Goal: Find contact information: Find contact information

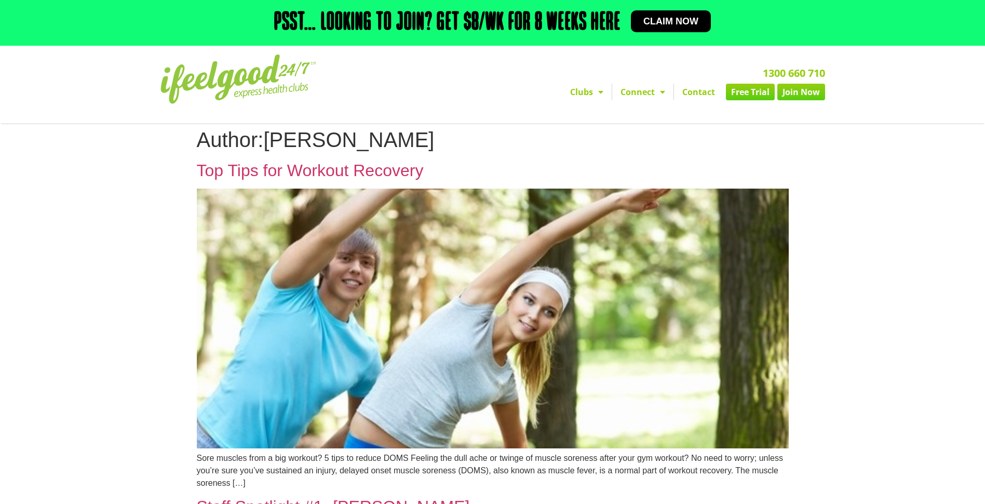
click at [704, 93] on link "Contact" at bounding box center [698, 92] width 49 height 17
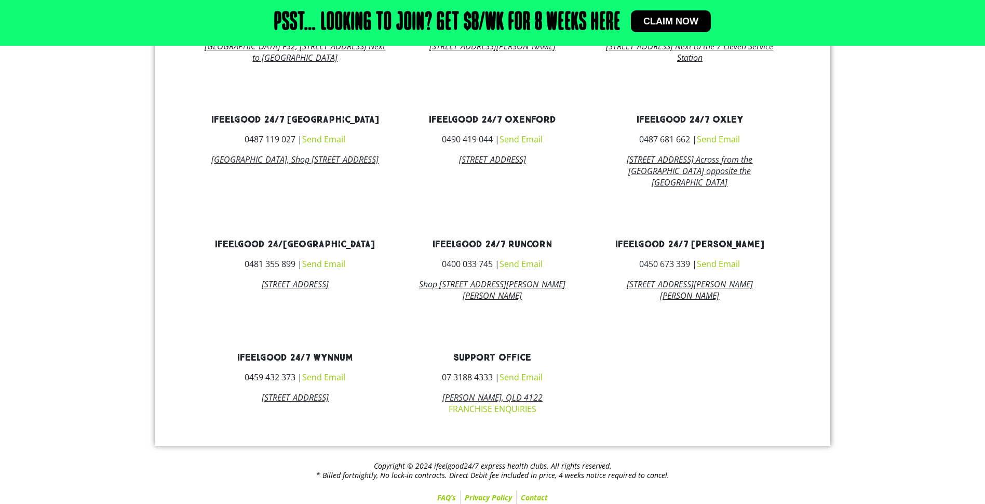
scroll to position [613, 0]
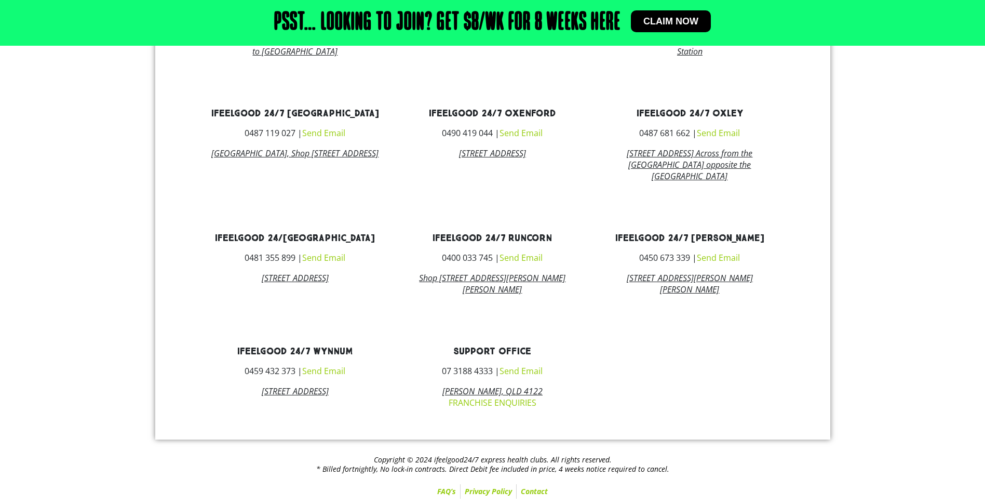
click at [518, 400] on link "FRANCHISE ENQUIRIES" at bounding box center [493, 402] width 88 height 11
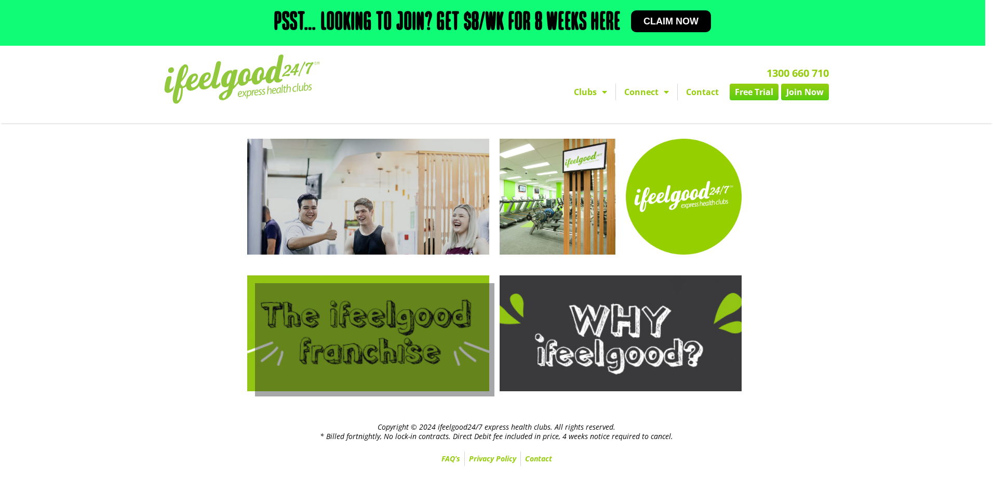
click at [340, 342] on link at bounding box center [368, 333] width 242 height 116
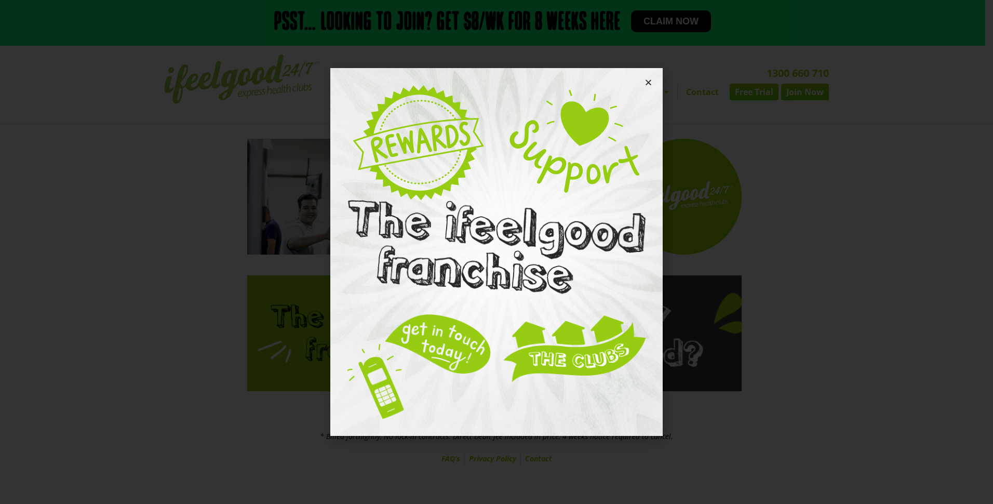
click at [646, 79] on icon "Close" at bounding box center [648, 82] width 8 height 8
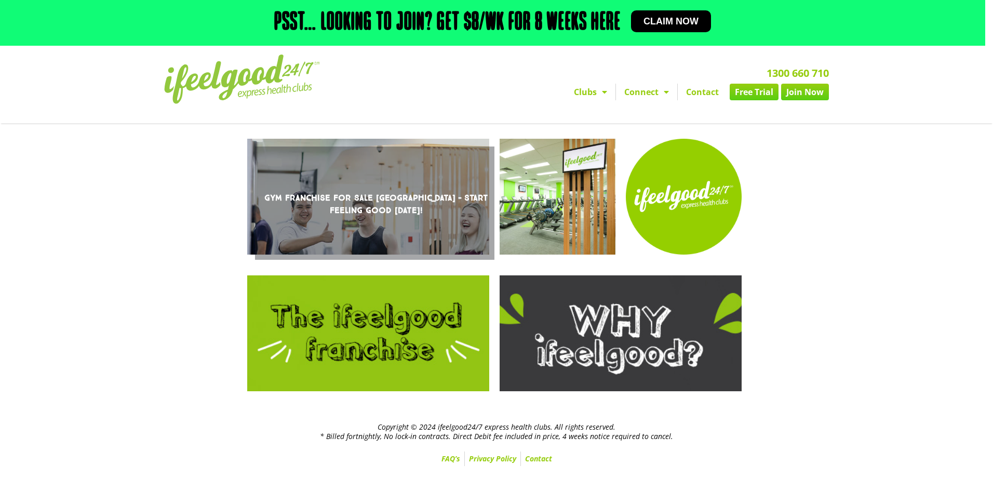
click at [336, 229] on link "Gym Franchise For Sale Brisbane – Start Feeling Good Today!" at bounding box center [368, 197] width 242 height 116
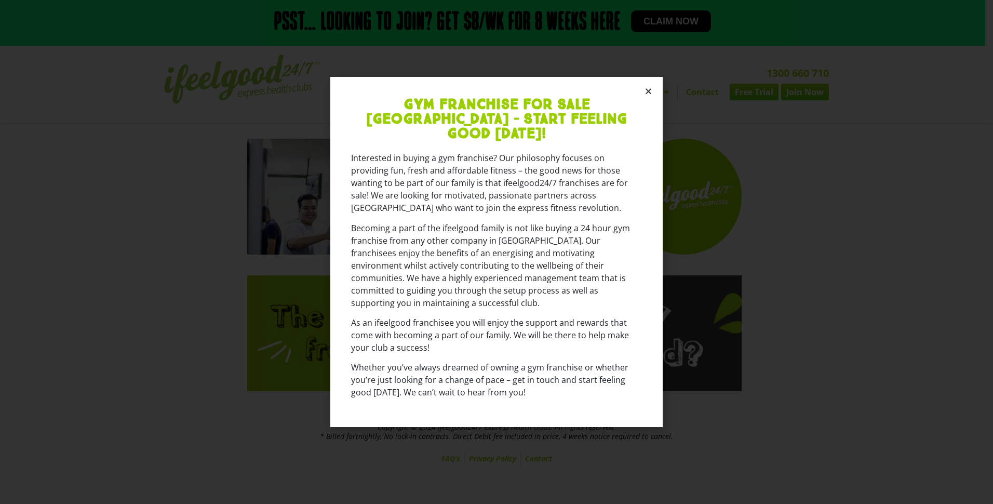
click at [647, 95] on icon "Close" at bounding box center [648, 91] width 8 height 8
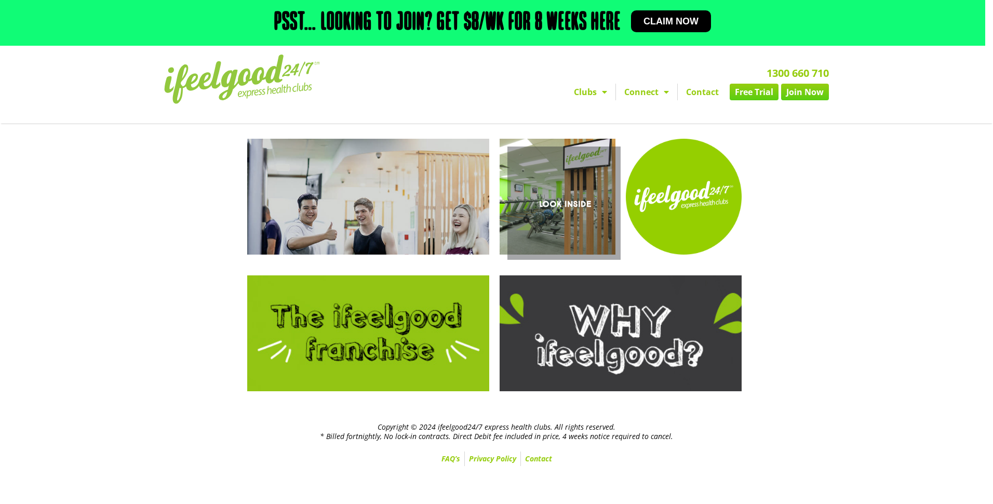
click at [558, 197] on link "Look Inside" at bounding box center [557, 197] width 116 height 116
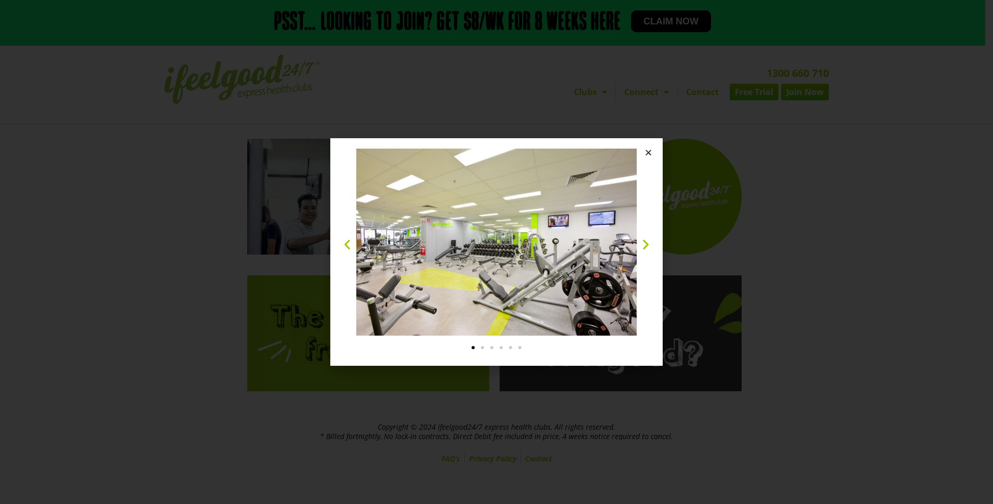
click at [647, 155] on icon "Close" at bounding box center [648, 152] width 8 height 8
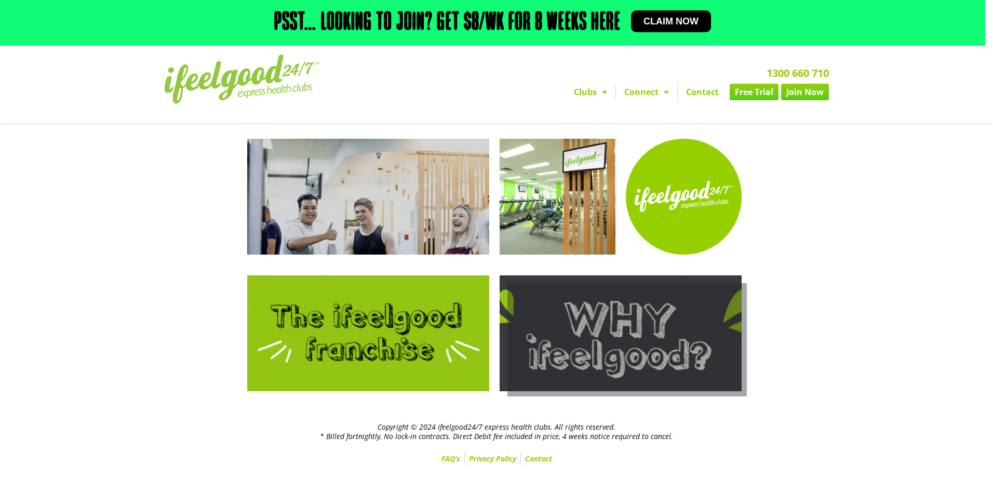
click at [581, 329] on link at bounding box center [620, 333] width 242 height 116
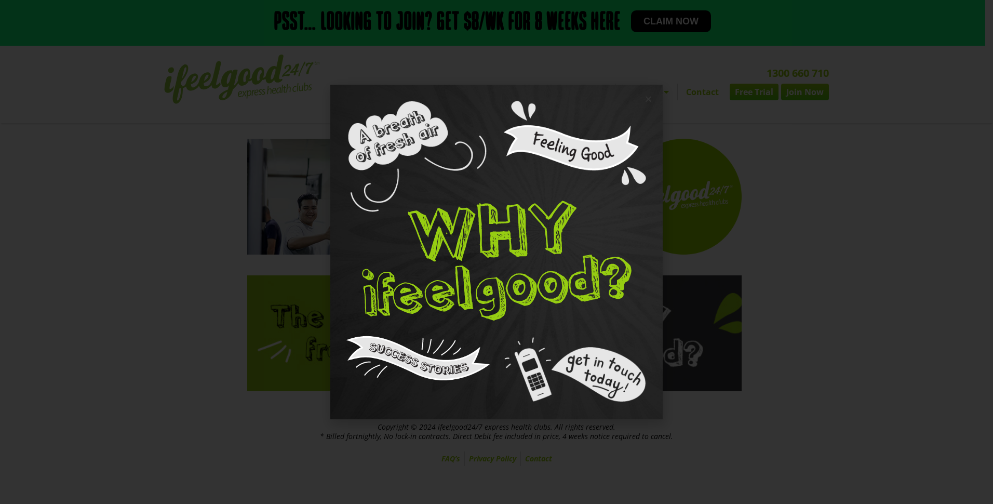
click at [647, 100] on icon "Close" at bounding box center [648, 99] width 8 height 8
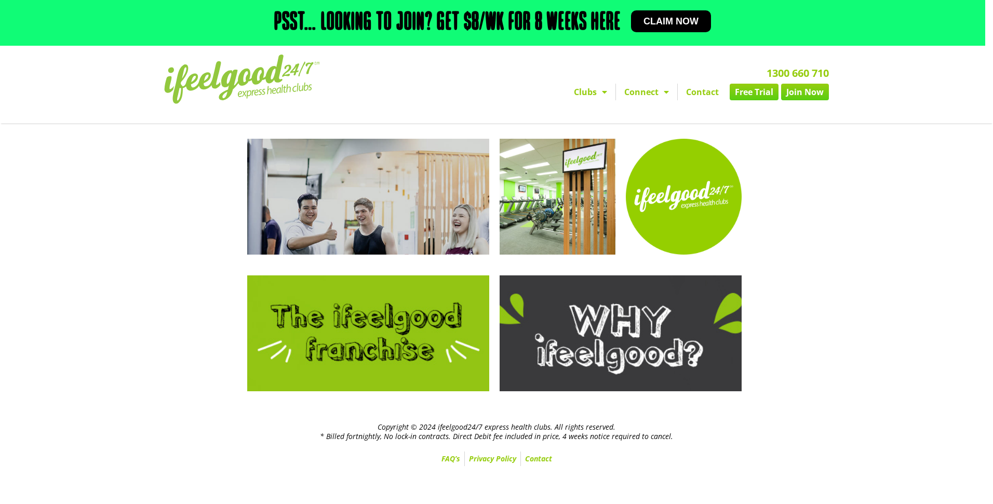
click at [543, 460] on link "Contact" at bounding box center [538, 458] width 35 height 15
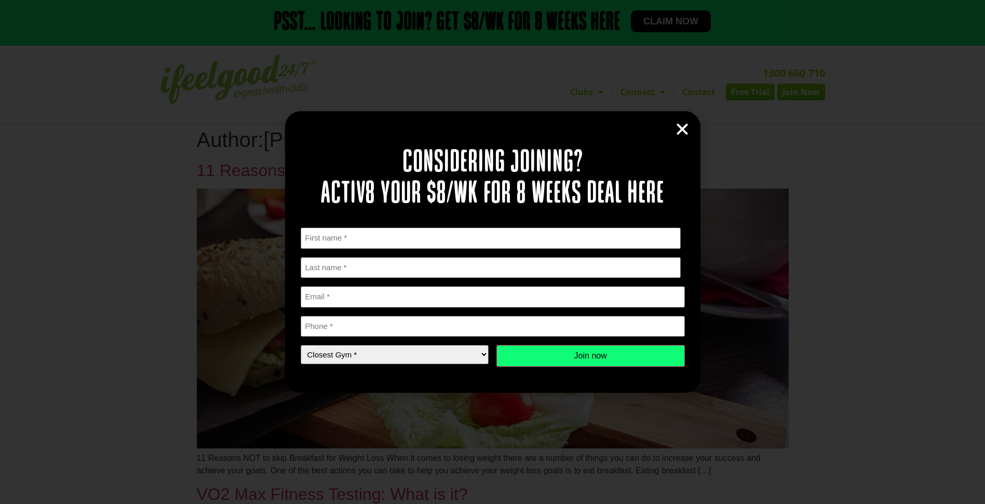
click at [684, 129] on icon "Close" at bounding box center [682, 129] width 16 height 16
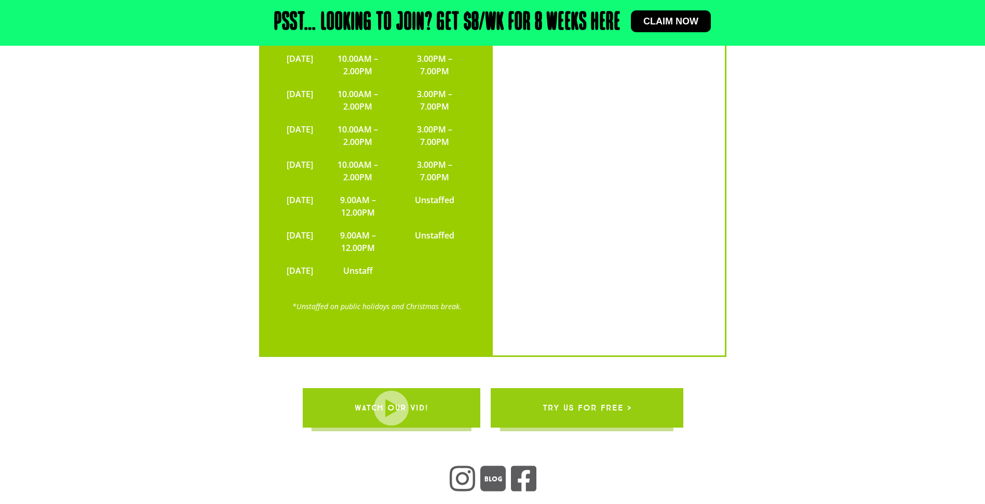
scroll to position [2474, 0]
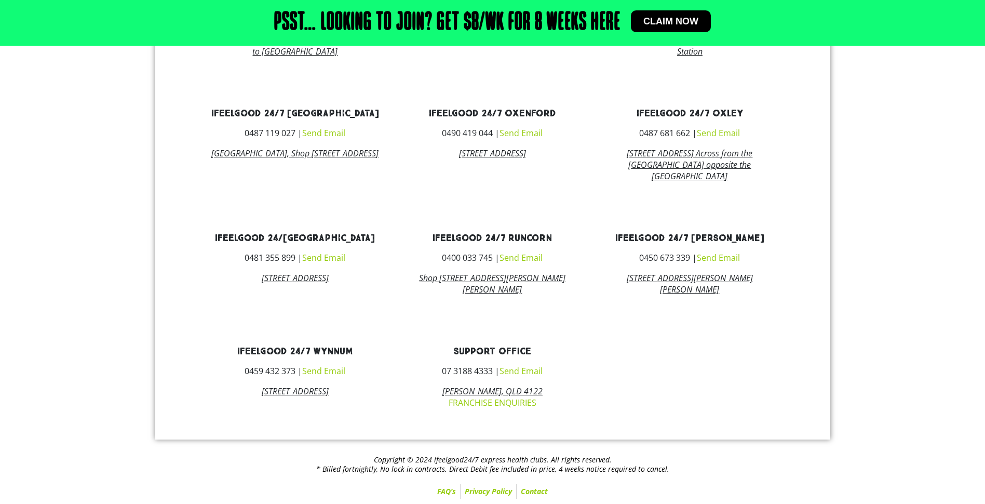
scroll to position [613, 0]
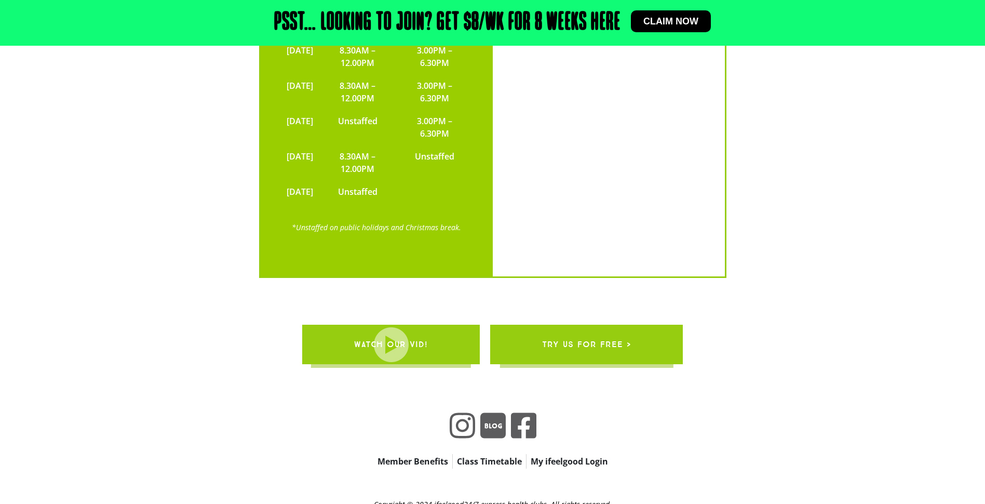
scroll to position [3375, 0]
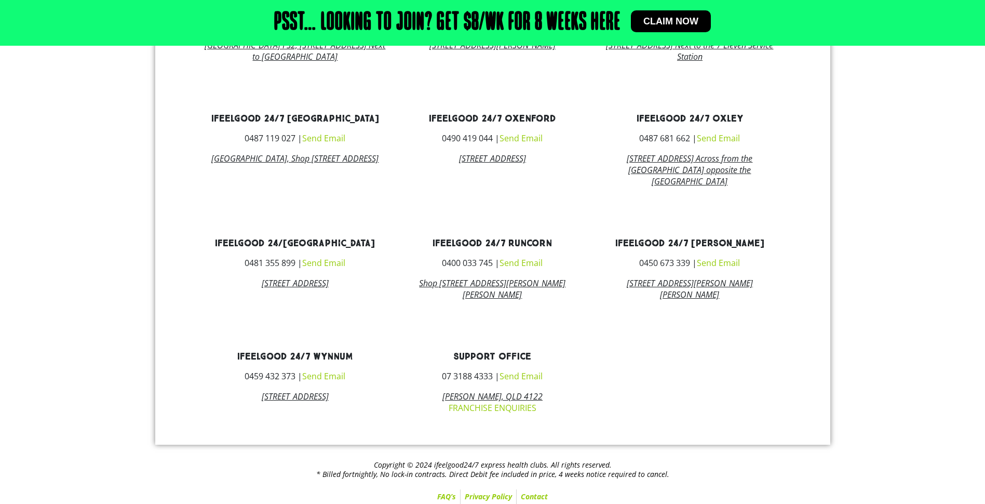
scroll to position [613, 0]
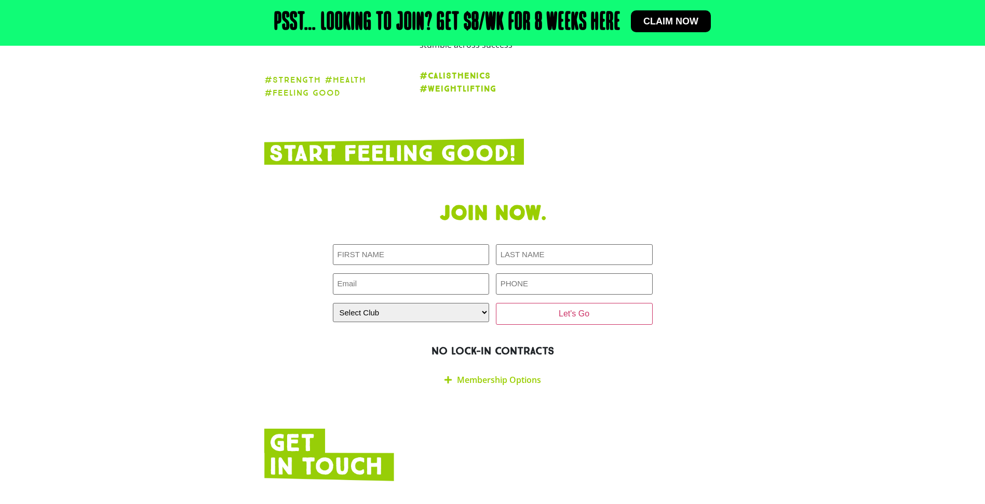
scroll to position [1769, 0]
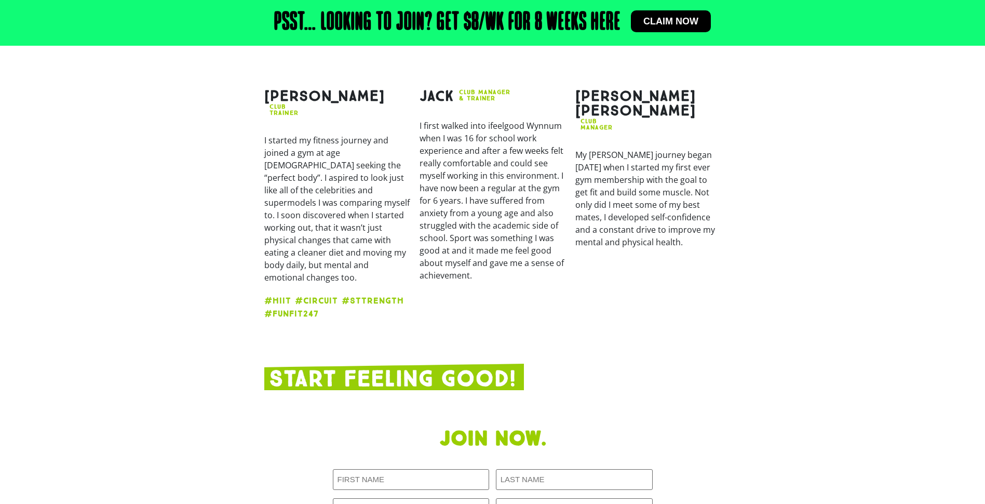
scroll to position [1506, 0]
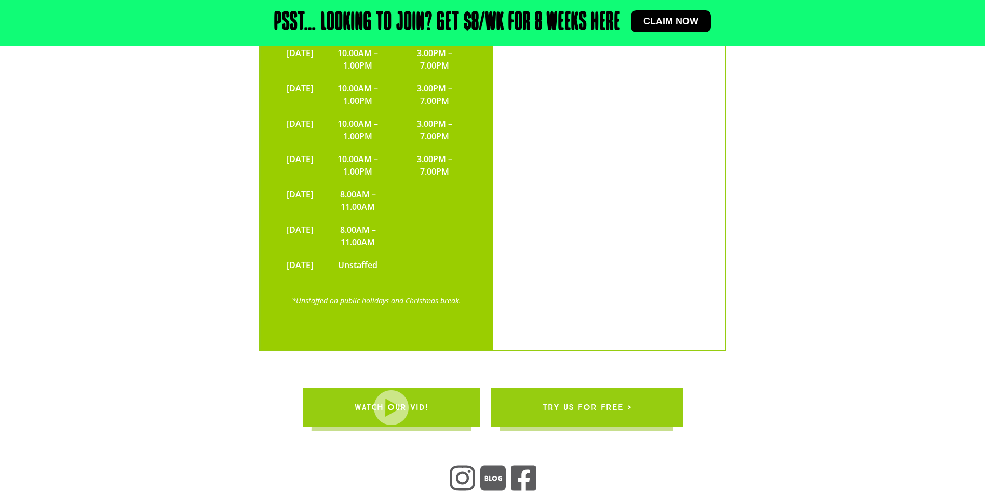
scroll to position [2682, 0]
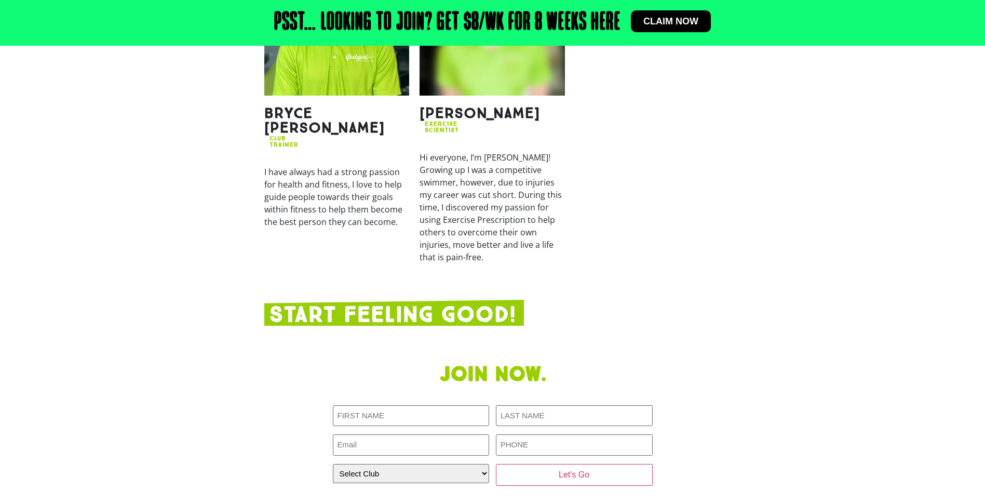
scroll to position [1506, 0]
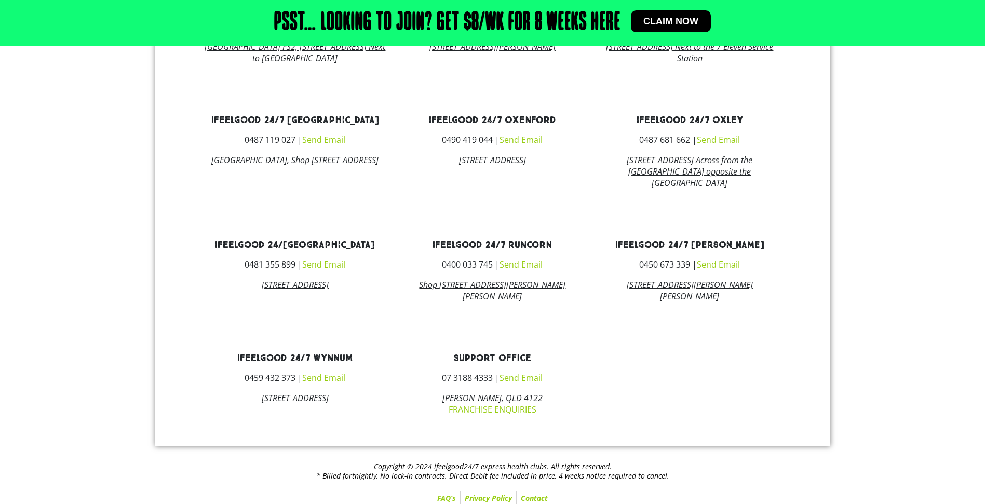
scroll to position [613, 0]
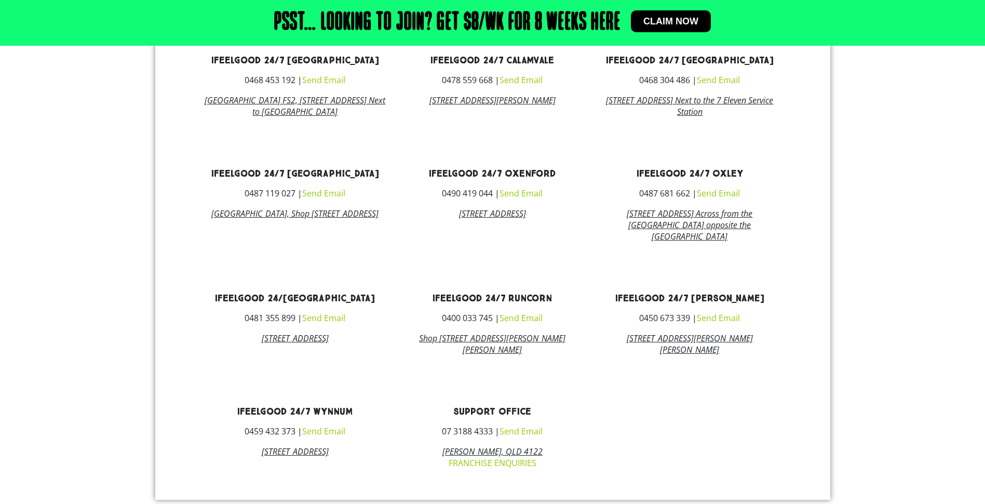
scroll to position [467, 0]
